Goal: Navigation & Orientation: Find specific page/section

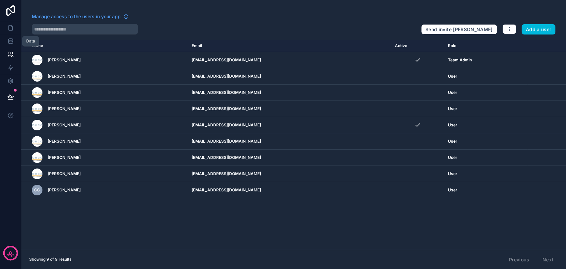
drag, startPoint x: 0, startPoint y: 0, endPoint x: 10, endPoint y: 43, distance: 43.9
click at [10, 43] on icon at bounding box center [10, 41] width 7 height 7
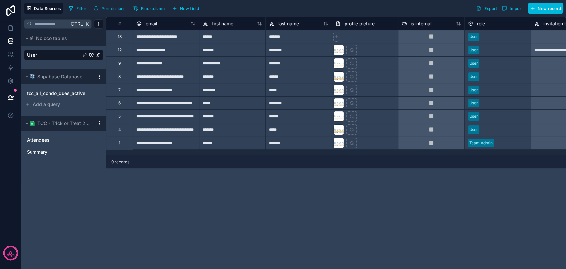
drag, startPoint x: 194, startPoint y: 155, endPoint x: 223, endPoint y: 155, distance: 28.9
click at [223, 155] on div "9 records" at bounding box center [336, 161] width 460 height 13
click at [11, 34] on link at bounding box center [10, 27] width 21 height 13
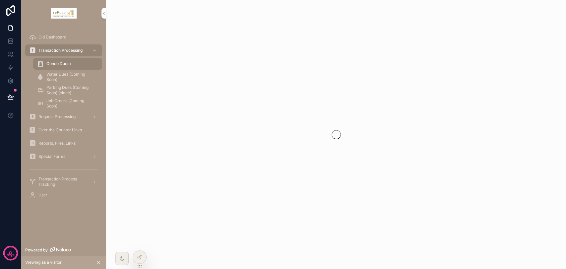
click at [54, 114] on span "Request Processing" at bounding box center [56, 116] width 37 height 5
click at [53, 51] on span "Transaction Processing" at bounding box center [60, 50] width 44 height 5
click at [9, 40] on icon at bounding box center [10, 40] width 4 height 2
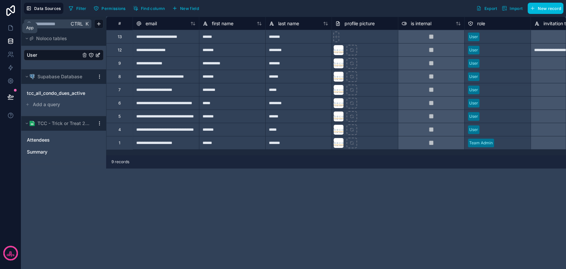
click at [10, 27] on icon at bounding box center [10, 28] width 7 height 7
